Goal: Navigation & Orientation: Find specific page/section

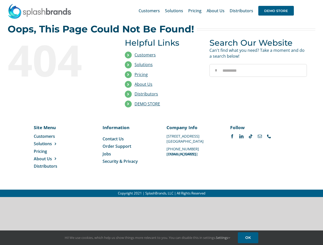
click at [161, 99] on li "Distributors" at bounding box center [163, 94] width 77 height 10
click at [292, 0] on div "Search for: * Customers Solutions Stores New Hire Kits Manufacturing Store Mark…" at bounding box center [161, 10] width 307 height 21
click at [276, 11] on span "DEMO STORE" at bounding box center [276, 11] width 36 height 10
click at [147, 104] on link "DEMO STORE" at bounding box center [147, 104] width 26 height 6
click at [51, 144] on span "Solutions" at bounding box center [43, 144] width 18 height 6
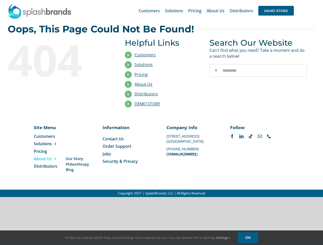
click at [51, 159] on span "About Us" at bounding box center [43, 159] width 18 height 6
click at [223, 238] on link "Settings" at bounding box center [223, 238] width 14 height 5
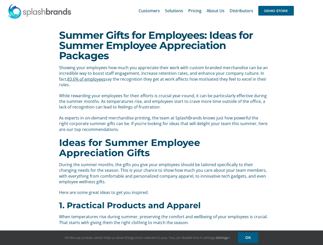
click at [161, 123] on p "As experts in on-demand merchandise printing, the team at SplashBrands knows ju…" at bounding box center [163, 123] width 209 height 17
click at [292, 0] on div "Search for: * Customers Solutions Stores New Hire Kits Manufacturing Store Mark…" at bounding box center [161, 10] width 307 height 21
click at [276, 11] on span "DEMO STORE" at bounding box center [276, 11] width 36 height 10
click at [223, 238] on link "Settings" at bounding box center [223, 238] width 14 height 5
